Goal: Navigation & Orientation: Find specific page/section

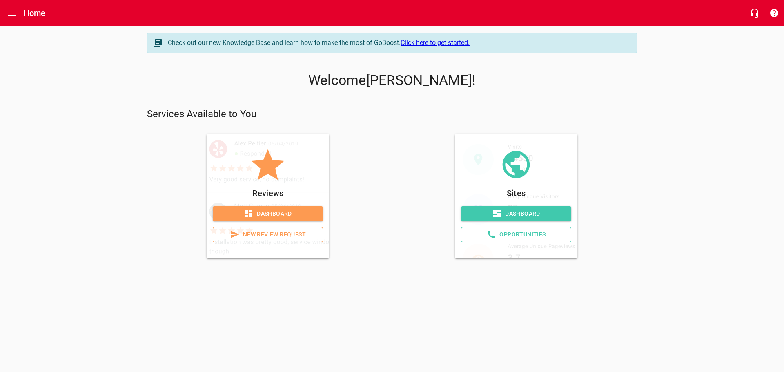
click at [511, 211] on span "Dashboard" at bounding box center [515, 214] width 97 height 10
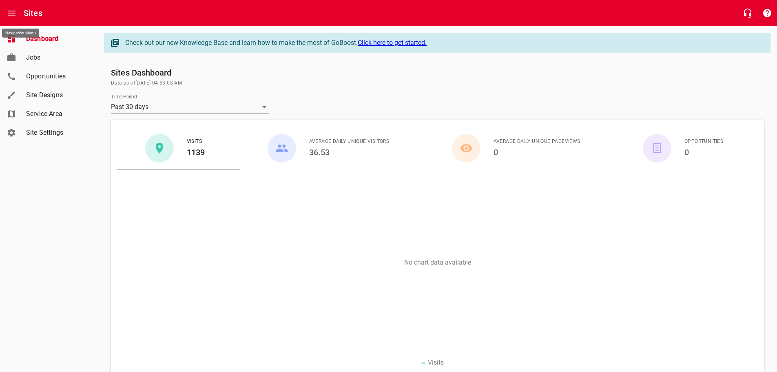
click at [15, 10] on icon "Open drawer" at bounding box center [12, 13] width 10 height 10
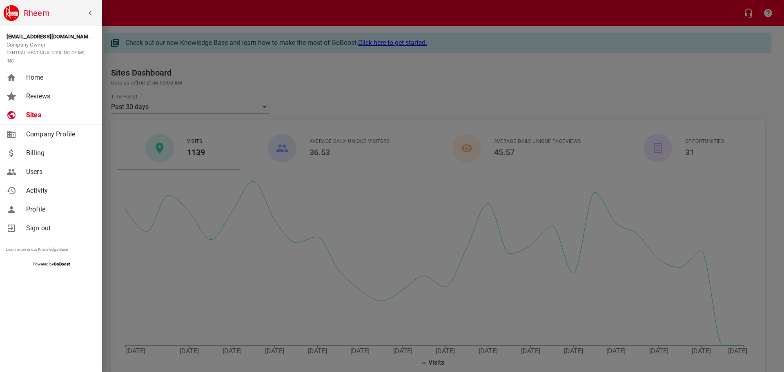
click at [26, 90] on link "Reviews" at bounding box center [51, 96] width 102 height 19
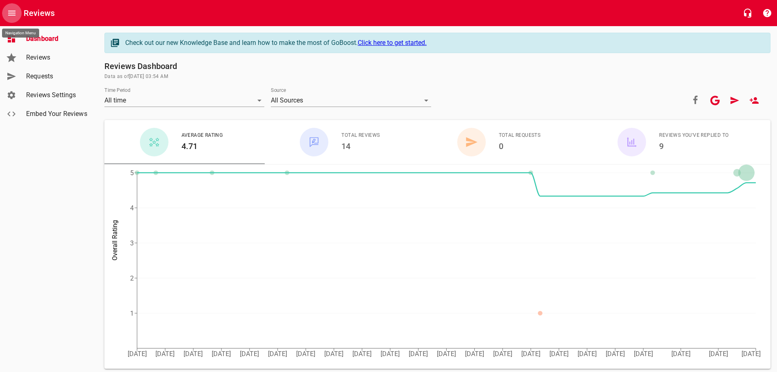
click at [15, 13] on icon "Open drawer" at bounding box center [11, 13] width 7 height 5
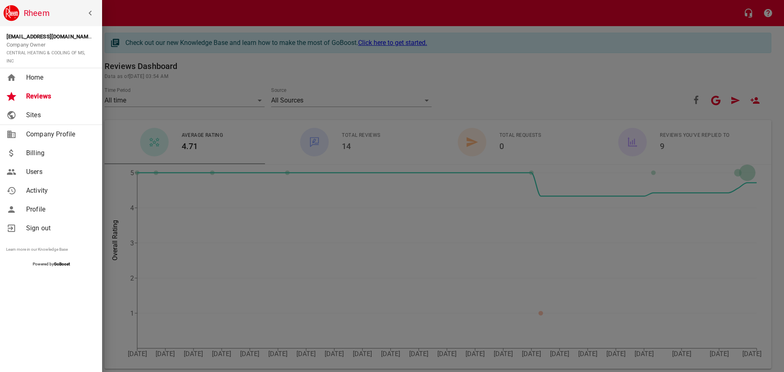
click at [26, 79] on div "Home" at bounding box center [59, 78] width 73 height 10
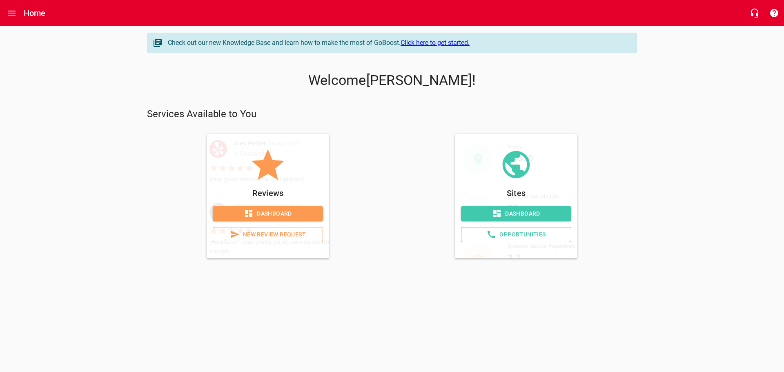
click at [258, 212] on span "Dashboard" at bounding box center [267, 214] width 97 height 10
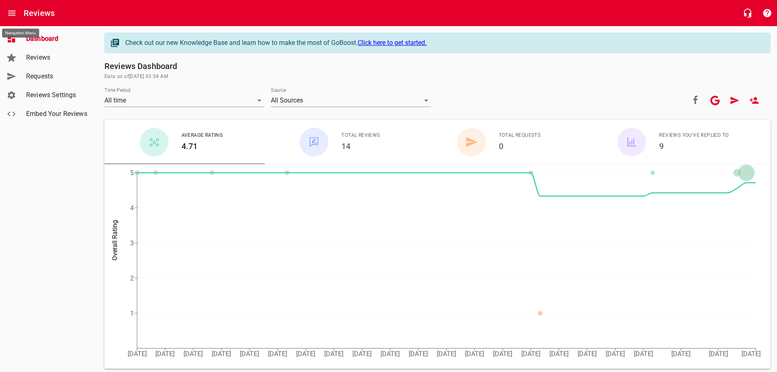
click at [16, 9] on icon "Open drawer" at bounding box center [12, 13] width 10 height 10
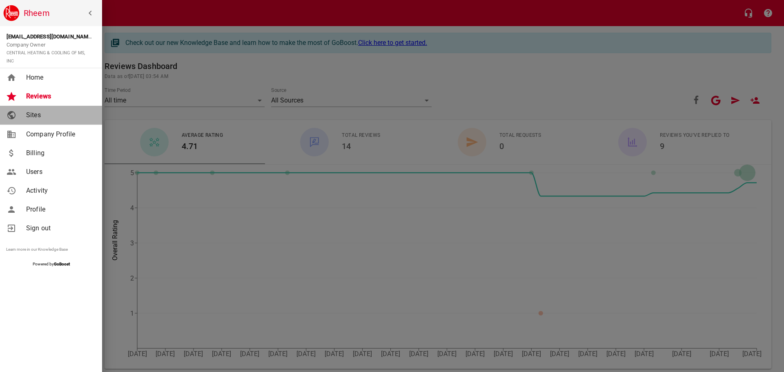
click at [36, 111] on span "Sites" at bounding box center [59, 115] width 66 height 10
